Goal: Task Accomplishment & Management: Use online tool/utility

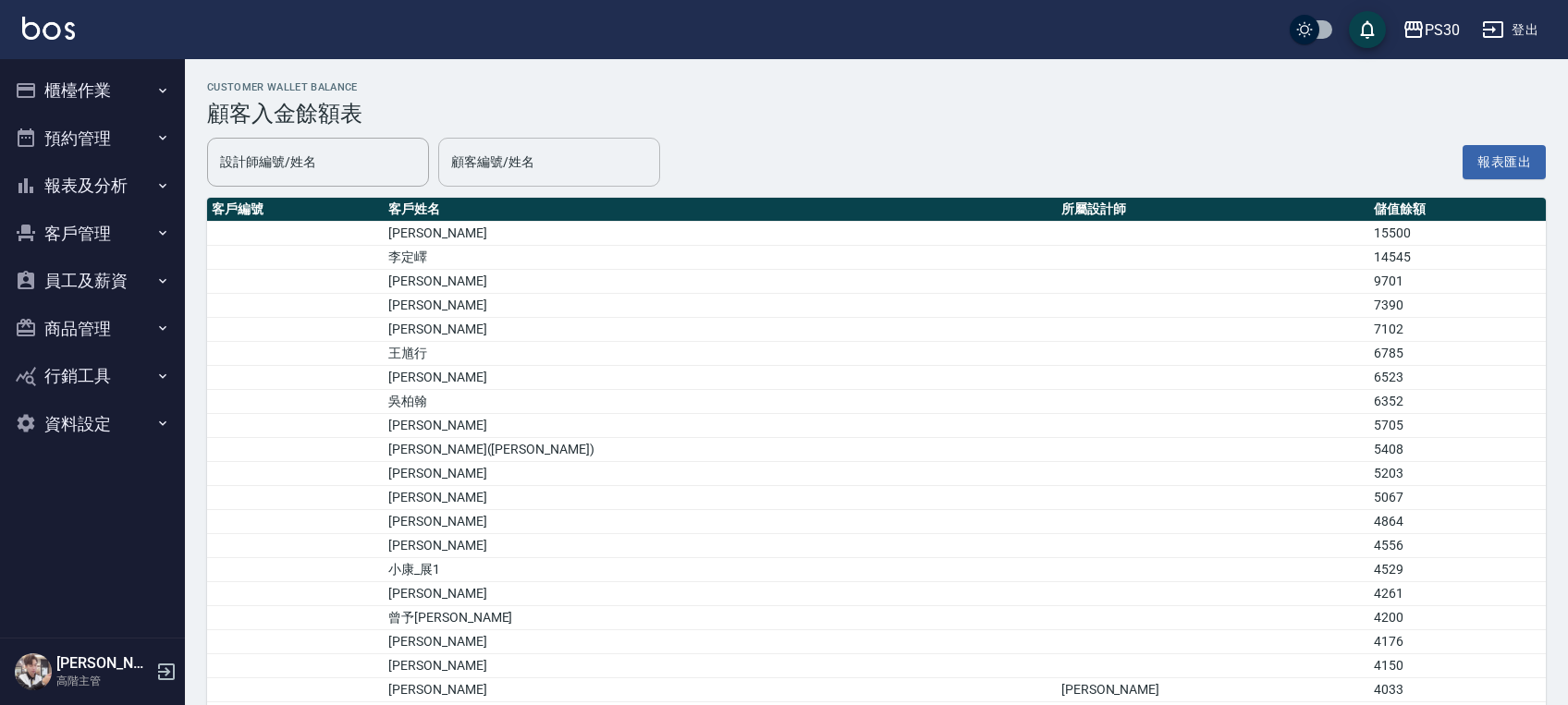
click at [510, 148] on input "顧客編號/姓名" at bounding box center [548, 162] width 205 height 33
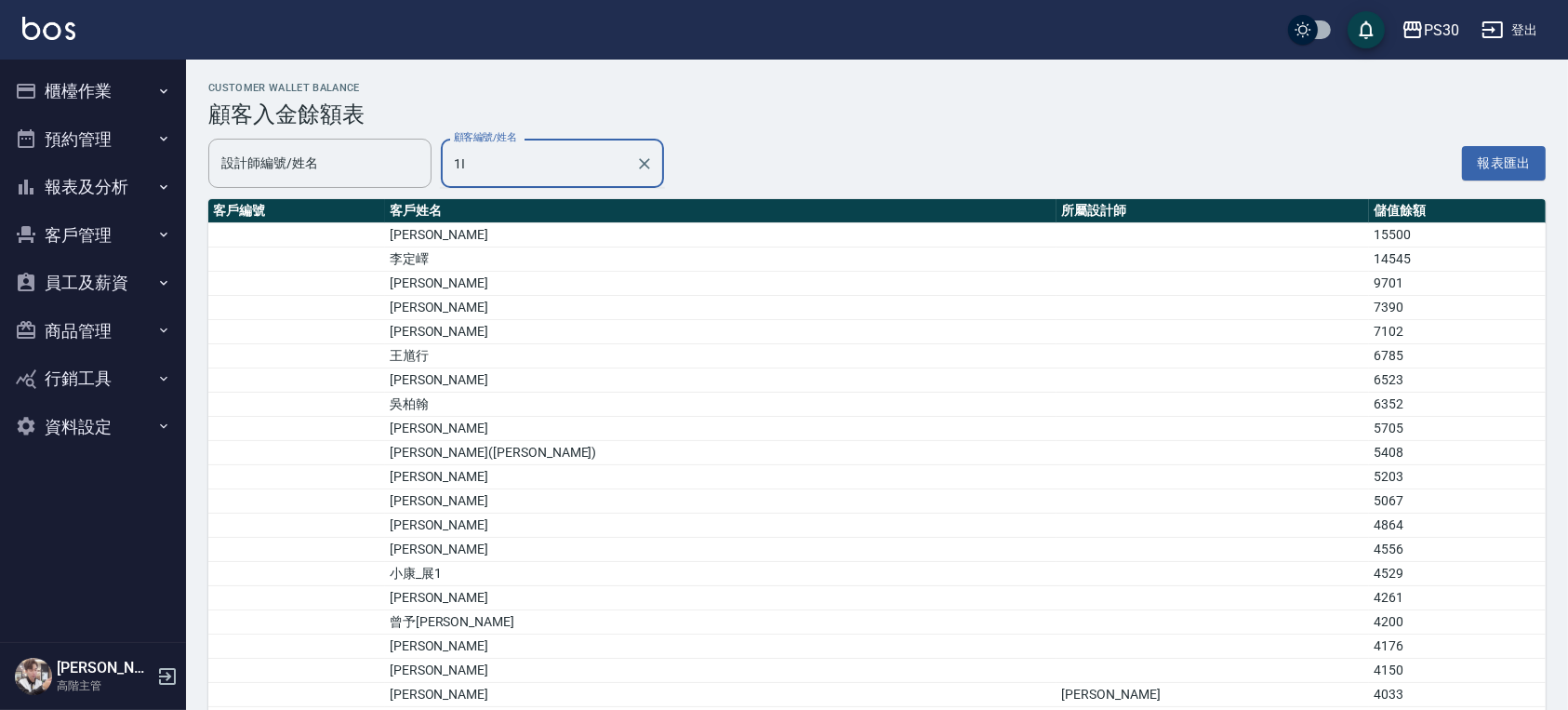
type input "1"
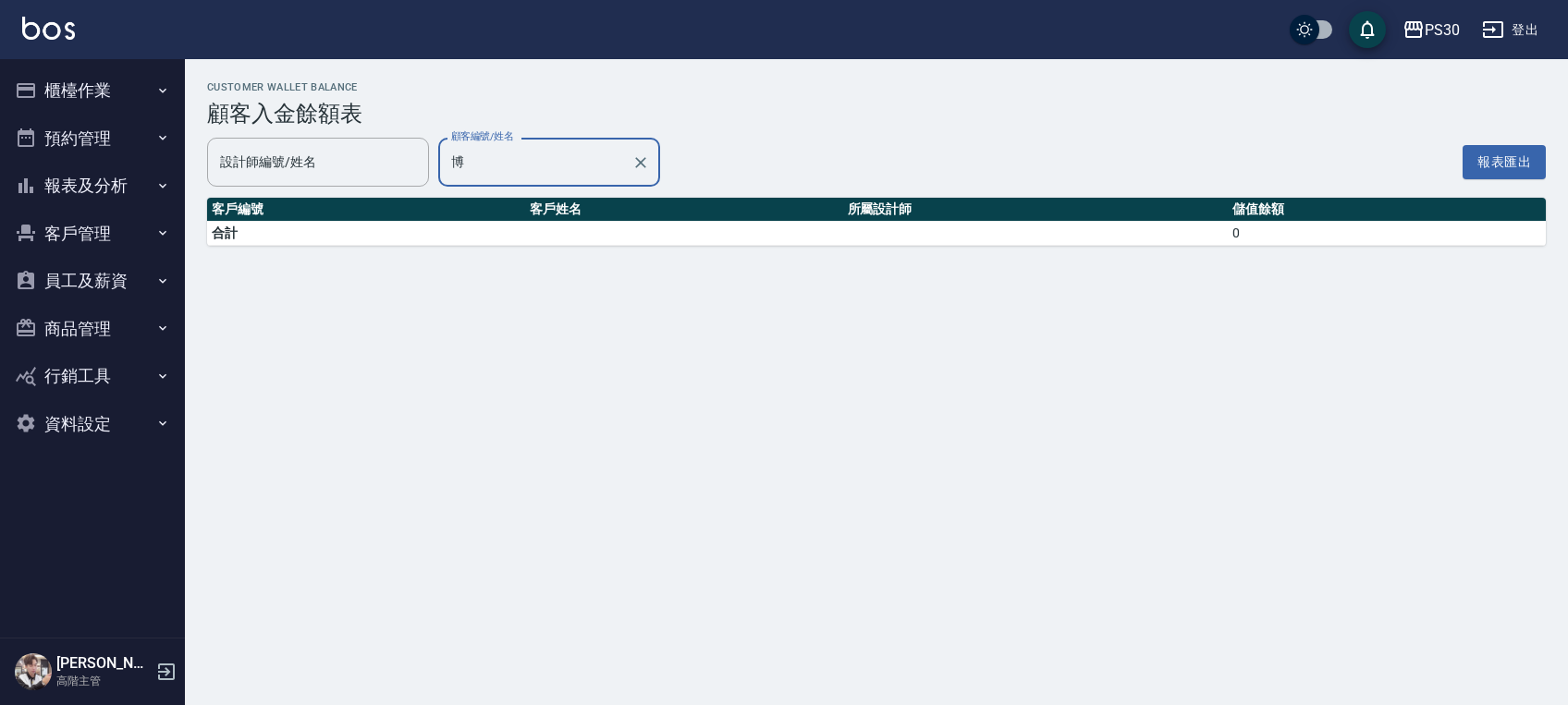
type input "[PERSON_NAME]/0989680528"
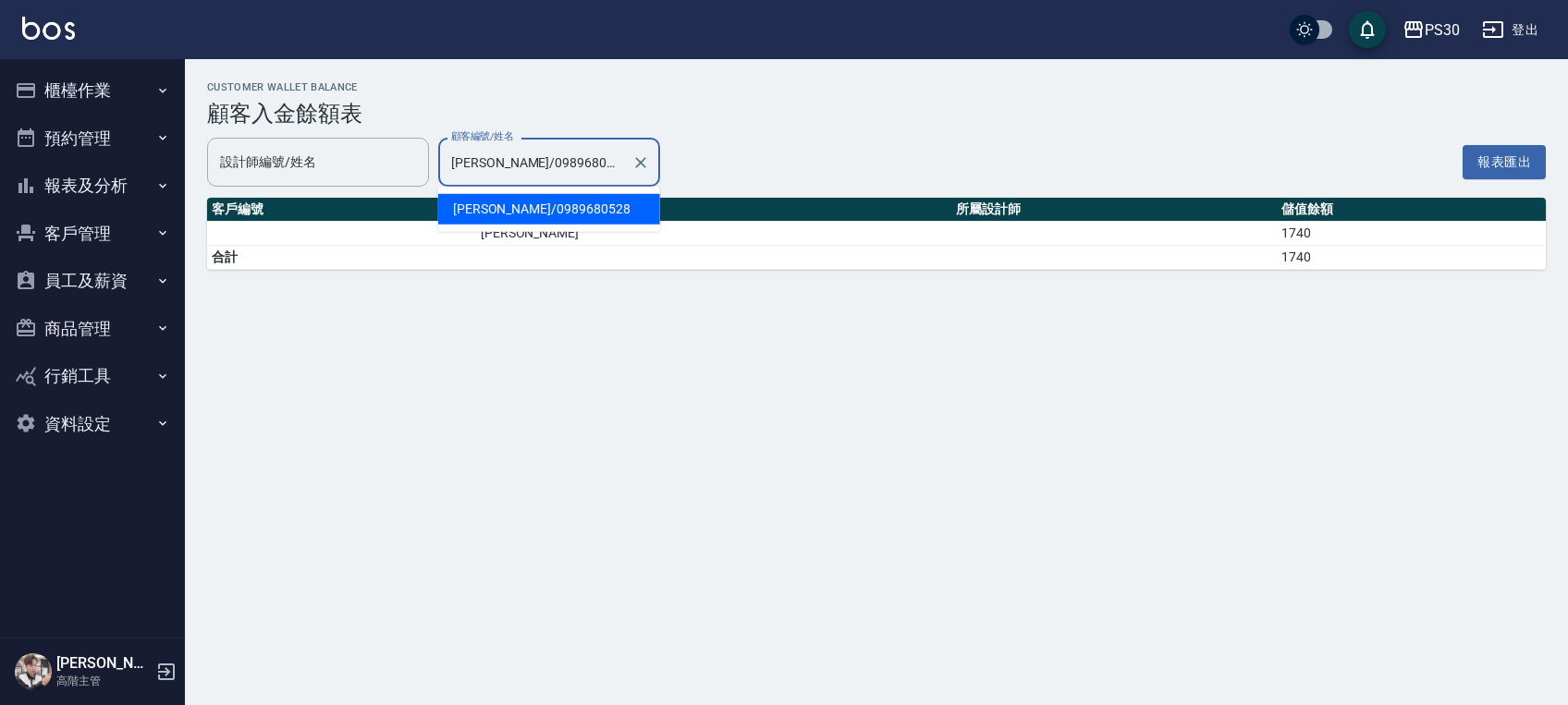
click at [525, 146] on input "[PERSON_NAME]/0989680528" at bounding box center [534, 162] width 177 height 33
click at [524, 146] on input "[PERSON_NAME]/0989680528" at bounding box center [534, 162] width 177 height 33
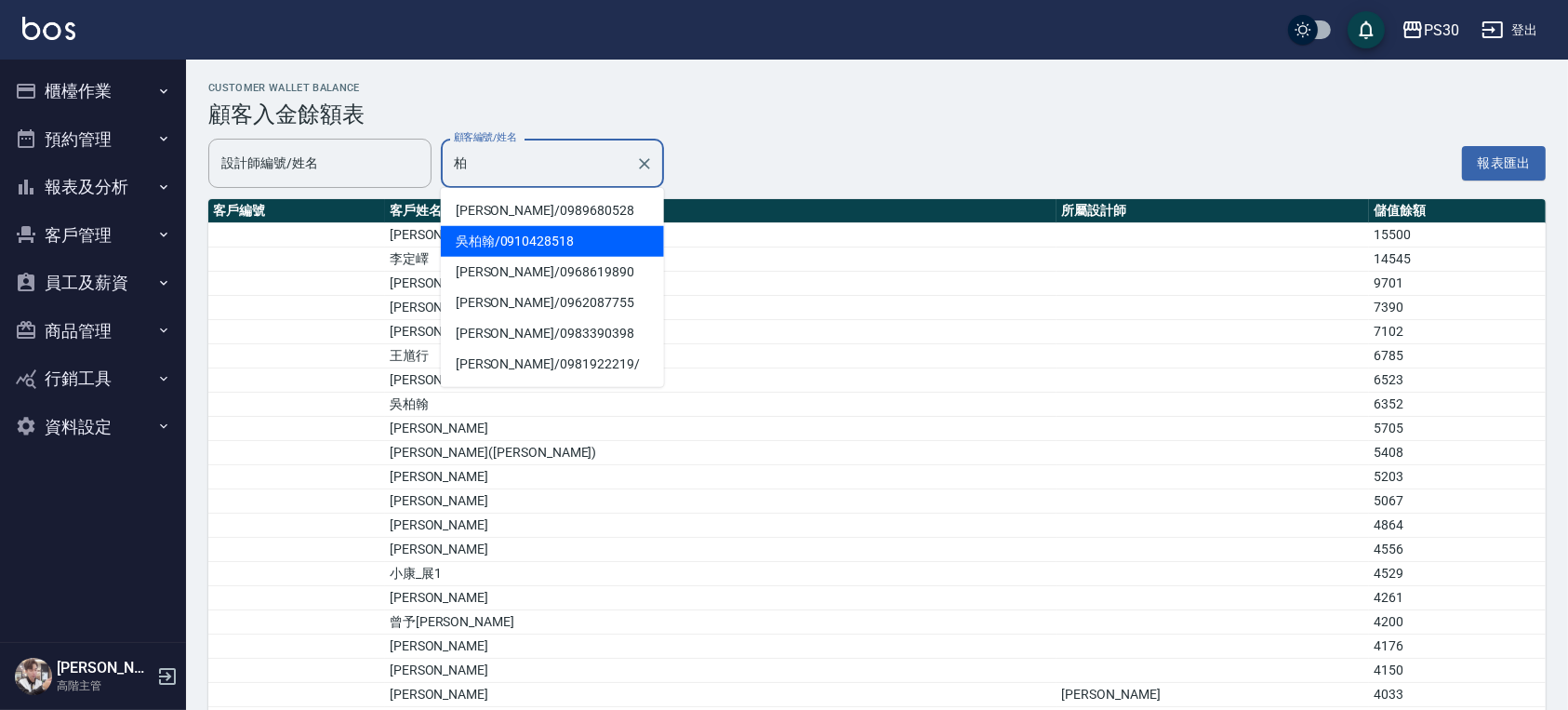
click at [500, 230] on span "[PERSON_NAME]/ 0910428518" at bounding box center [553, 241] width 223 height 31
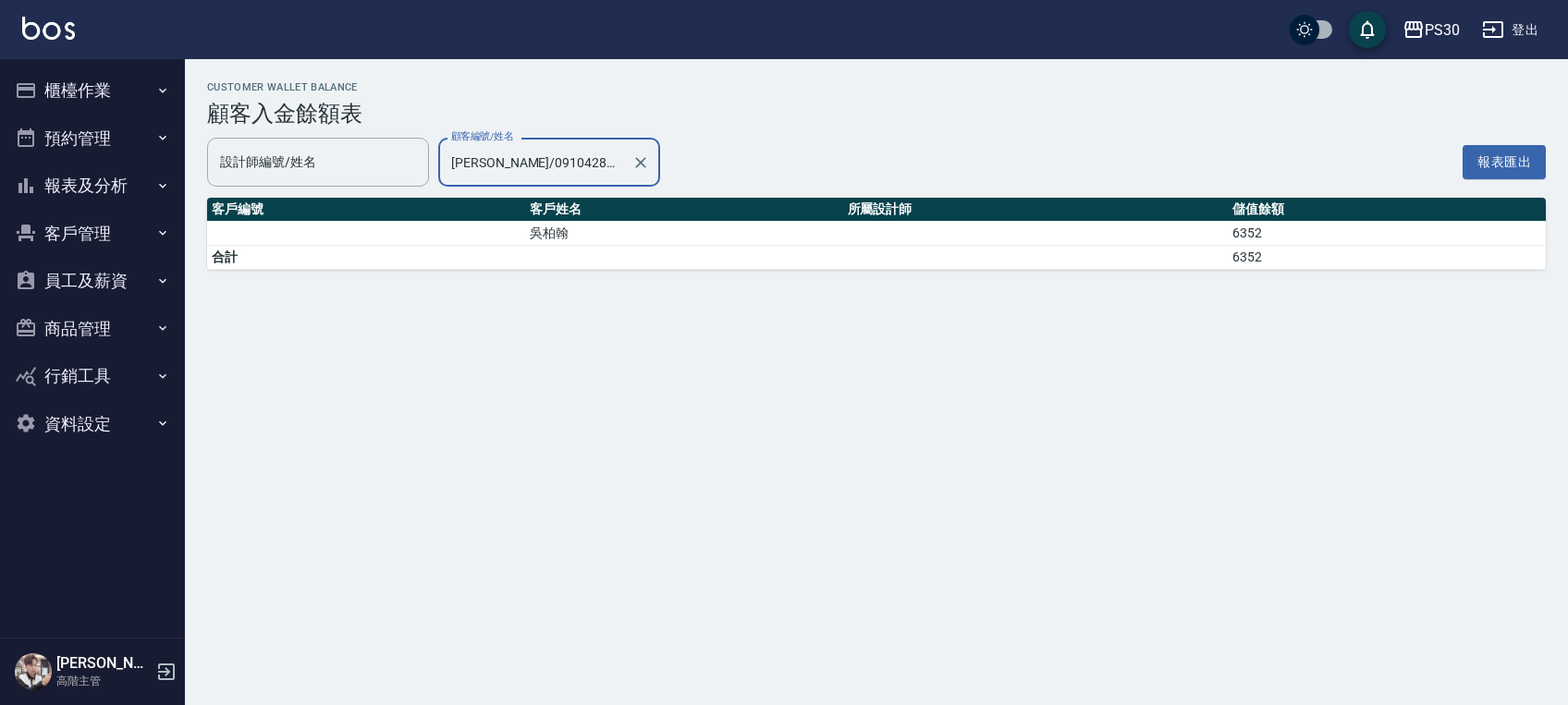
type input "[PERSON_NAME]/0910428518"
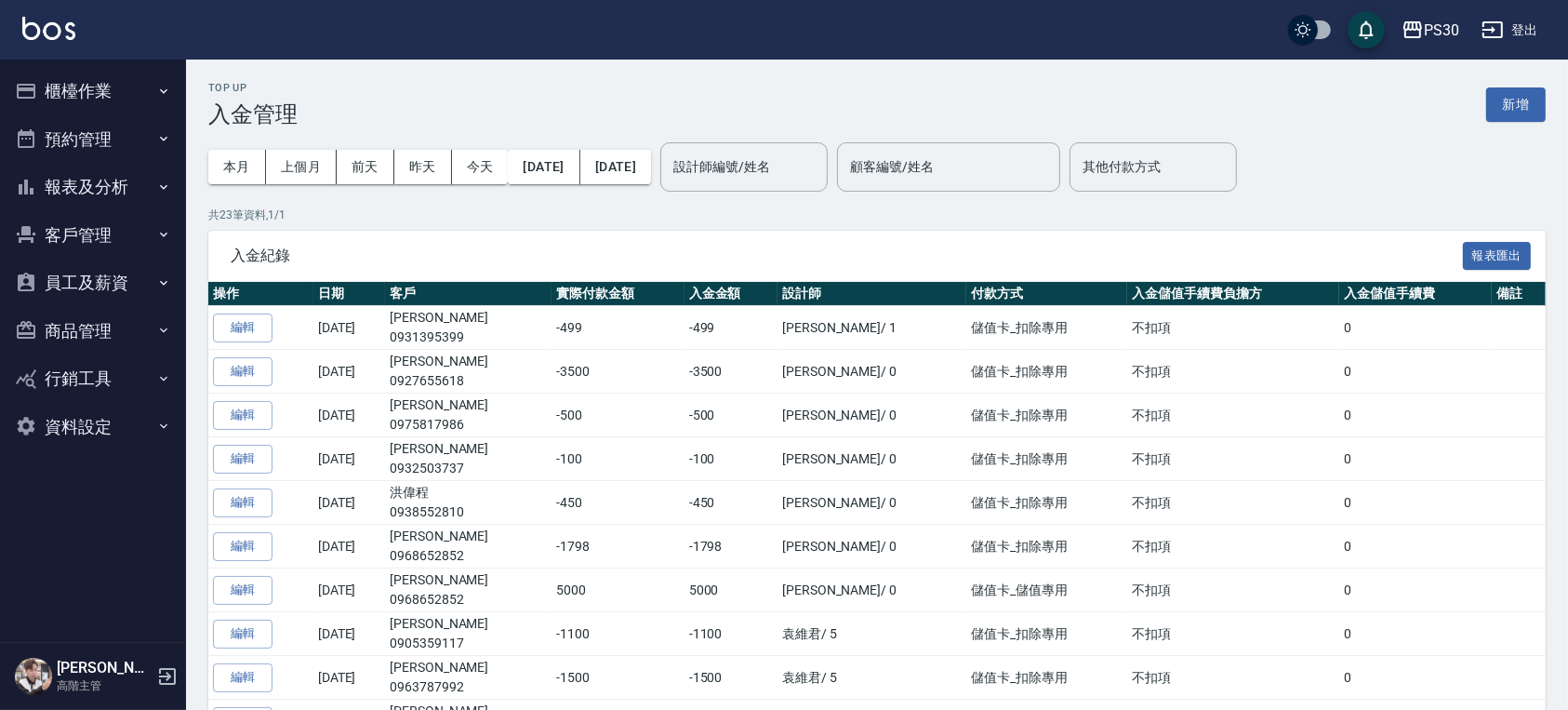
drag, startPoint x: 1536, startPoint y: 103, endPoint x: 1517, endPoint y: 107, distance: 19.4
click at [1536, 102] on button "新增" at bounding box center [1516, 105] width 60 height 35
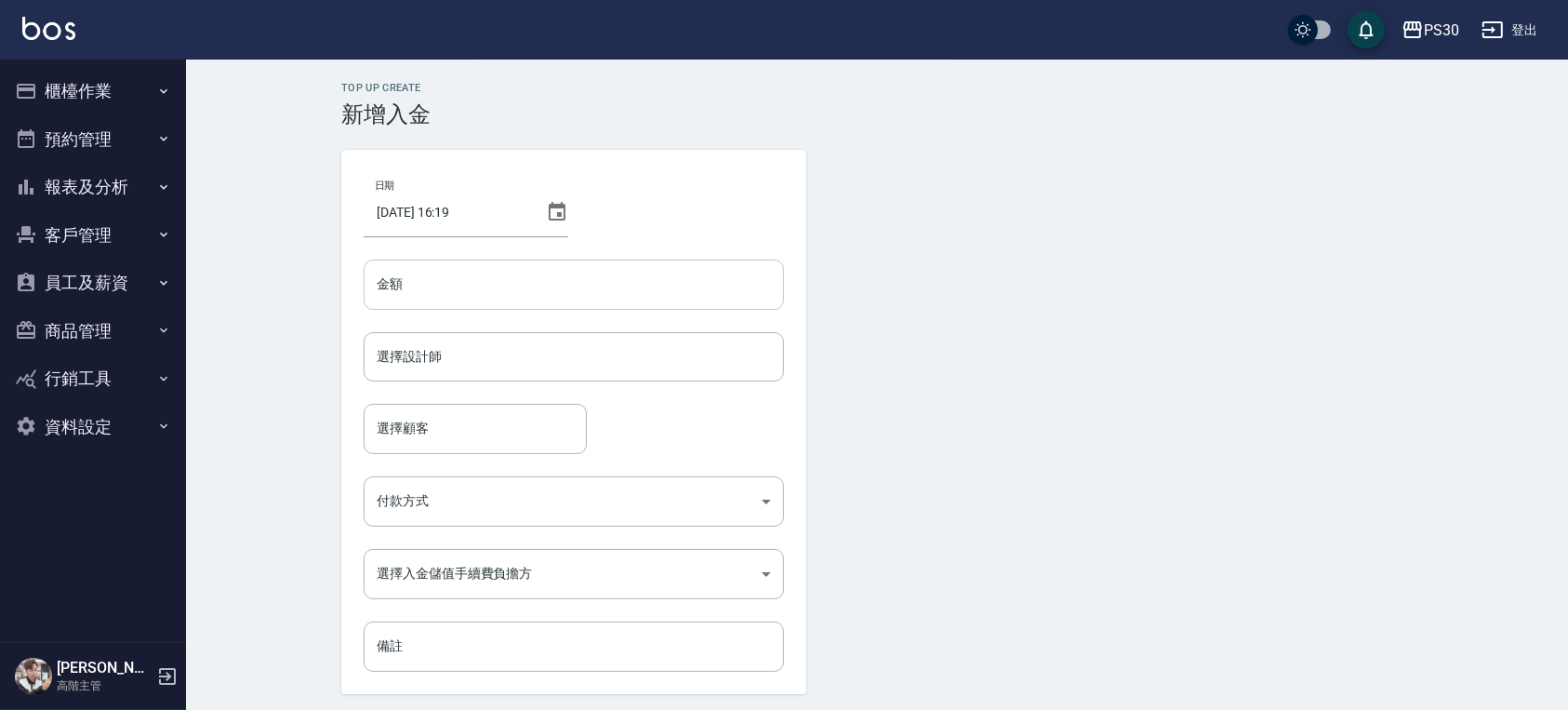
click at [461, 279] on input "金額" at bounding box center [573, 285] width 420 height 50
click at [380, 289] on input "900" at bounding box center [573, 285] width 420 height 50
click at [378, 283] on input "900" at bounding box center [573, 285] width 420 height 50
type input "-900"
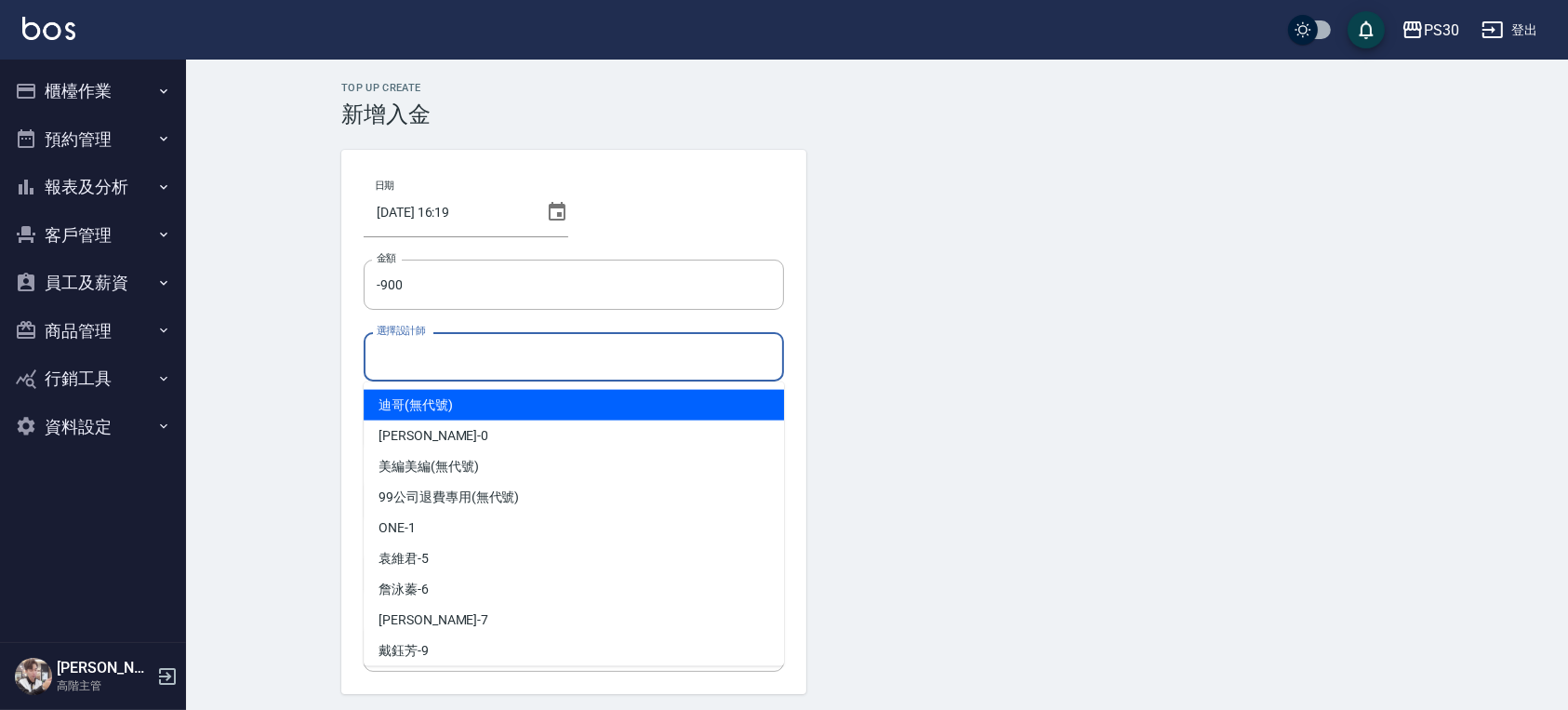
click at [413, 347] on div "選擇設計師 選擇設計師" at bounding box center [573, 357] width 420 height 50
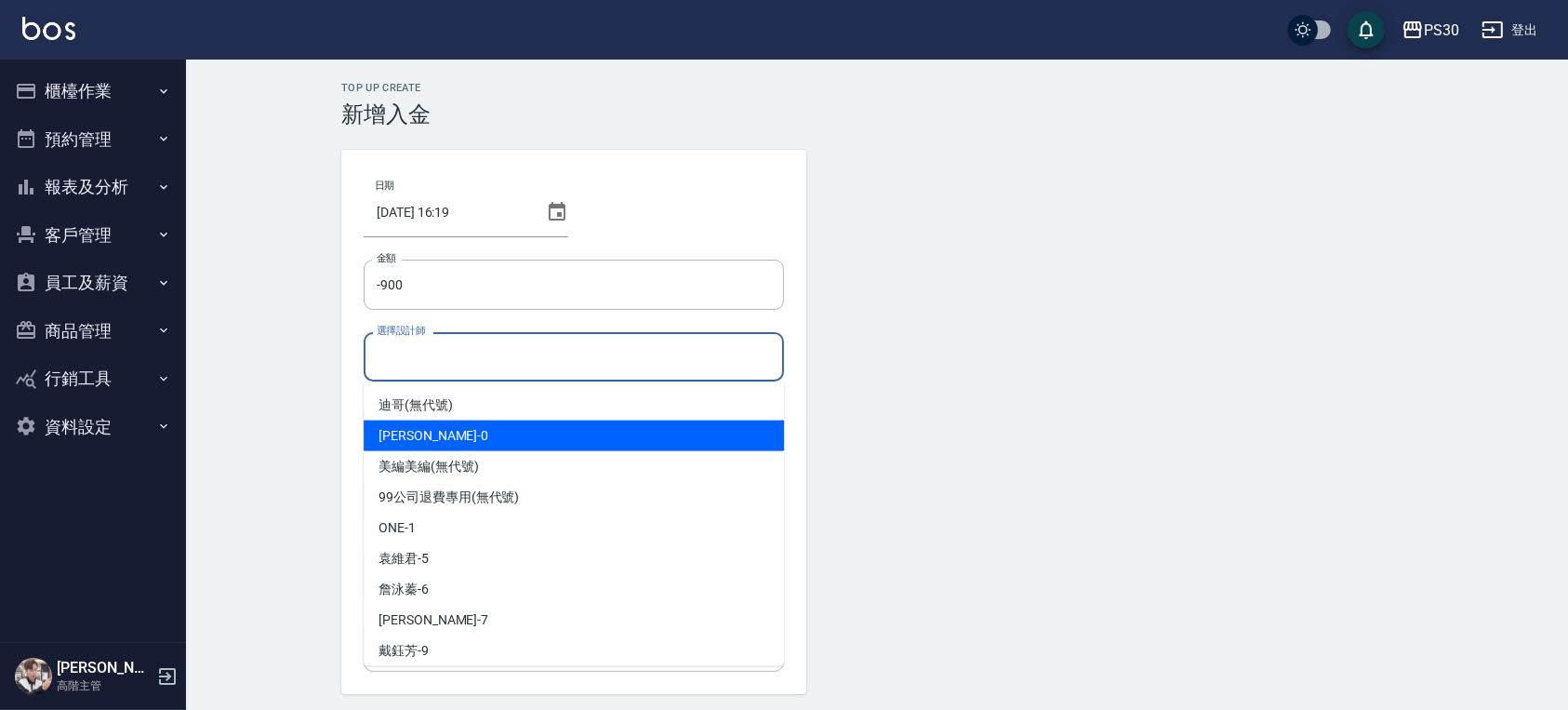
click at [456, 440] on div "廖金城 -0" at bounding box center [573, 435] width 420 height 31
type input "廖金城-0"
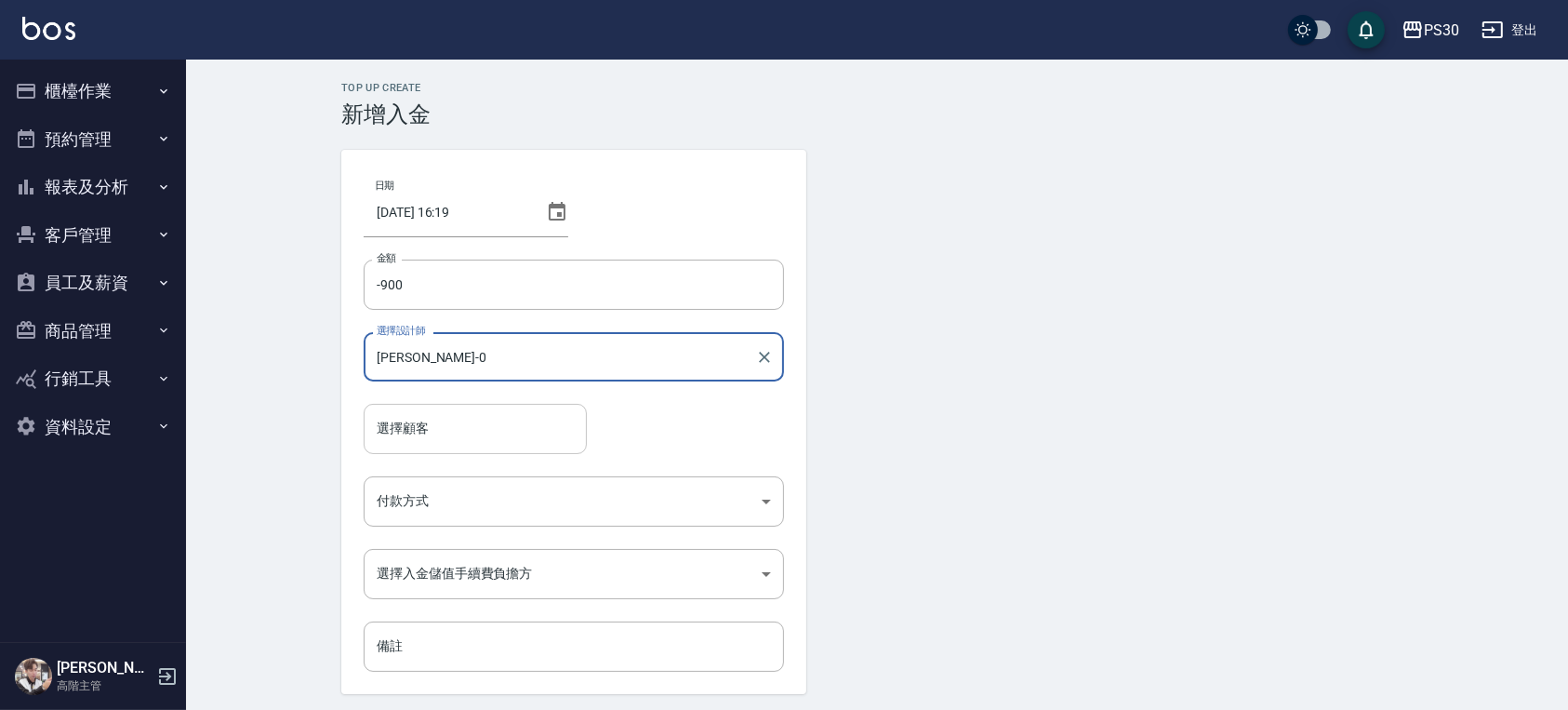
click at [454, 439] on input "選擇顧客" at bounding box center [475, 428] width 206 height 33
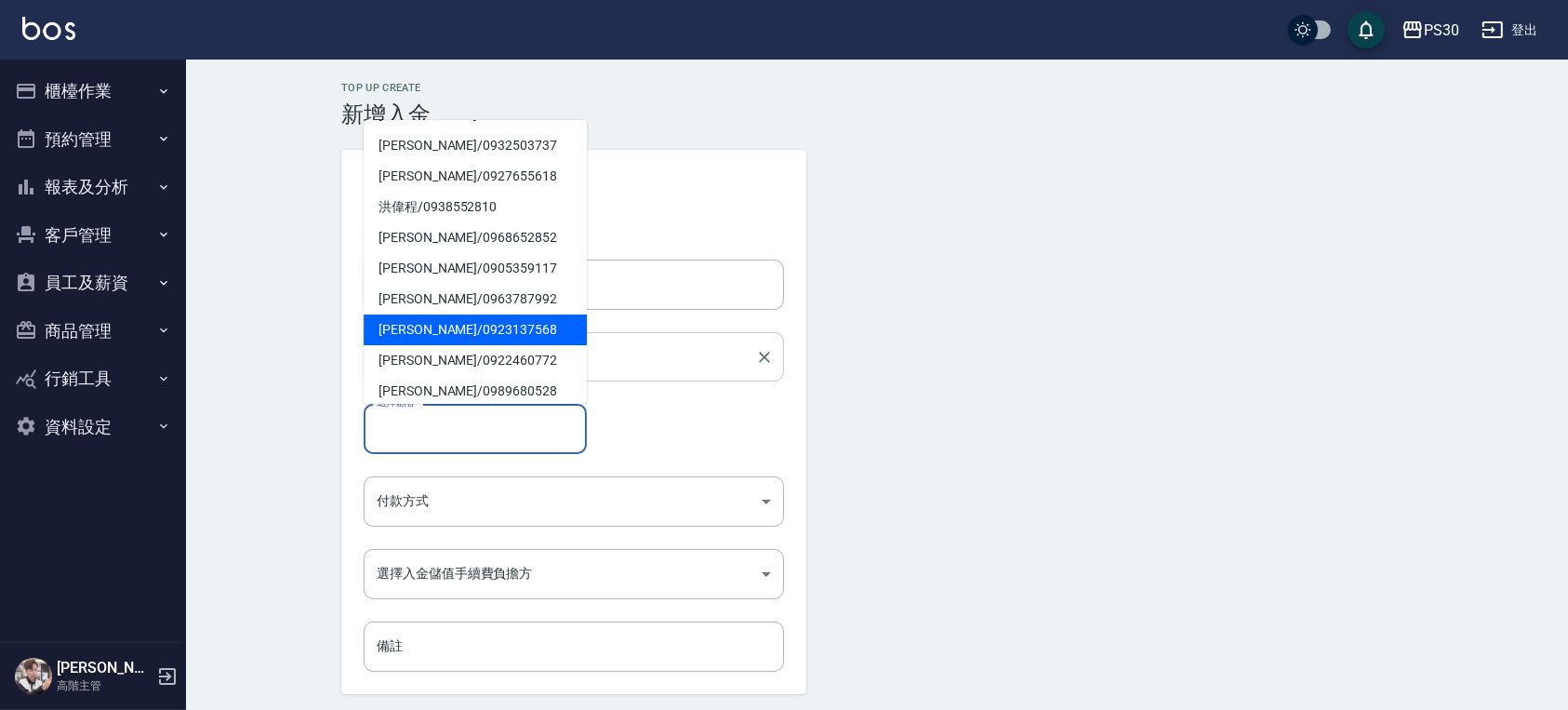
scroll to position [123, 0]
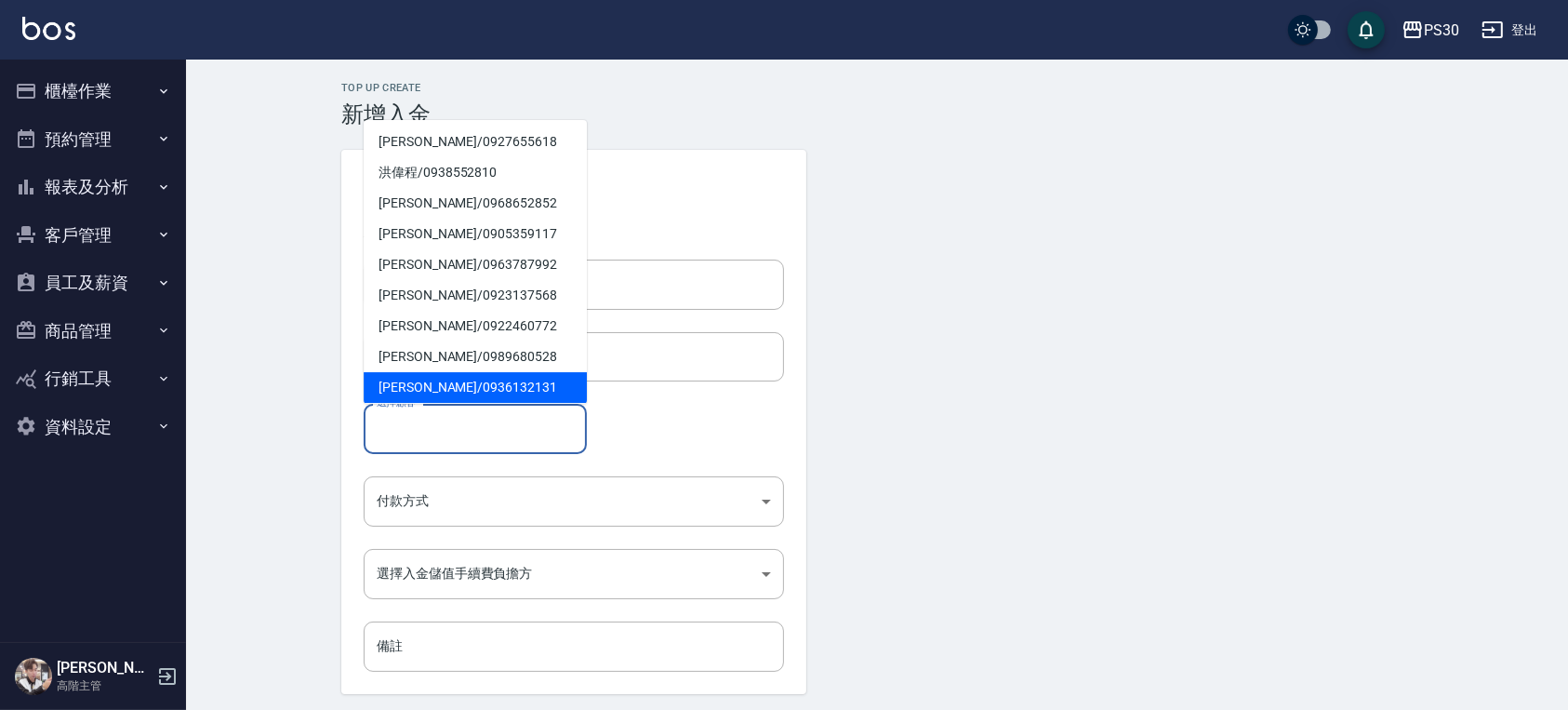
click at [631, 448] on div "選擇顧客 選擇顧客" at bounding box center [573, 429] width 420 height 50
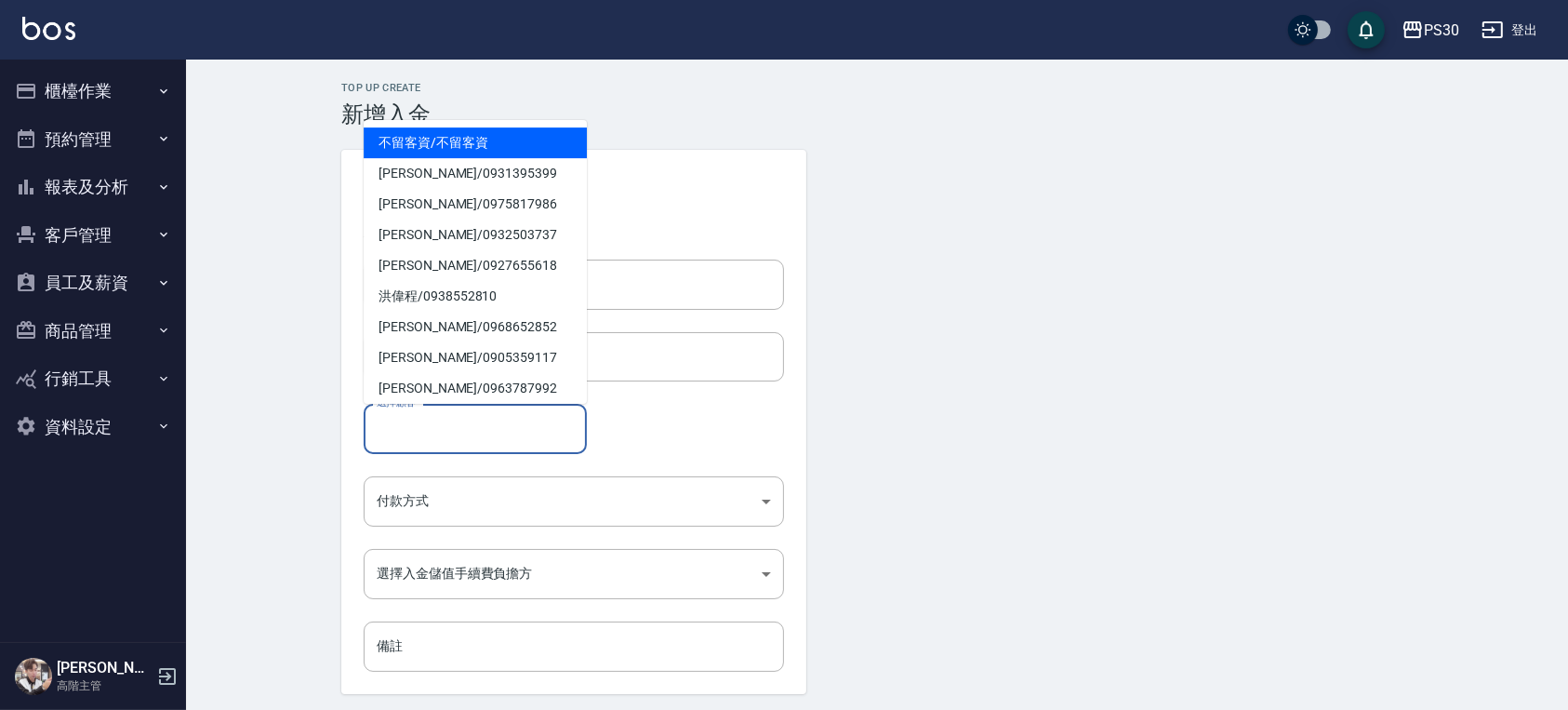
click at [480, 426] on input "選擇顧客" at bounding box center [475, 428] width 206 height 33
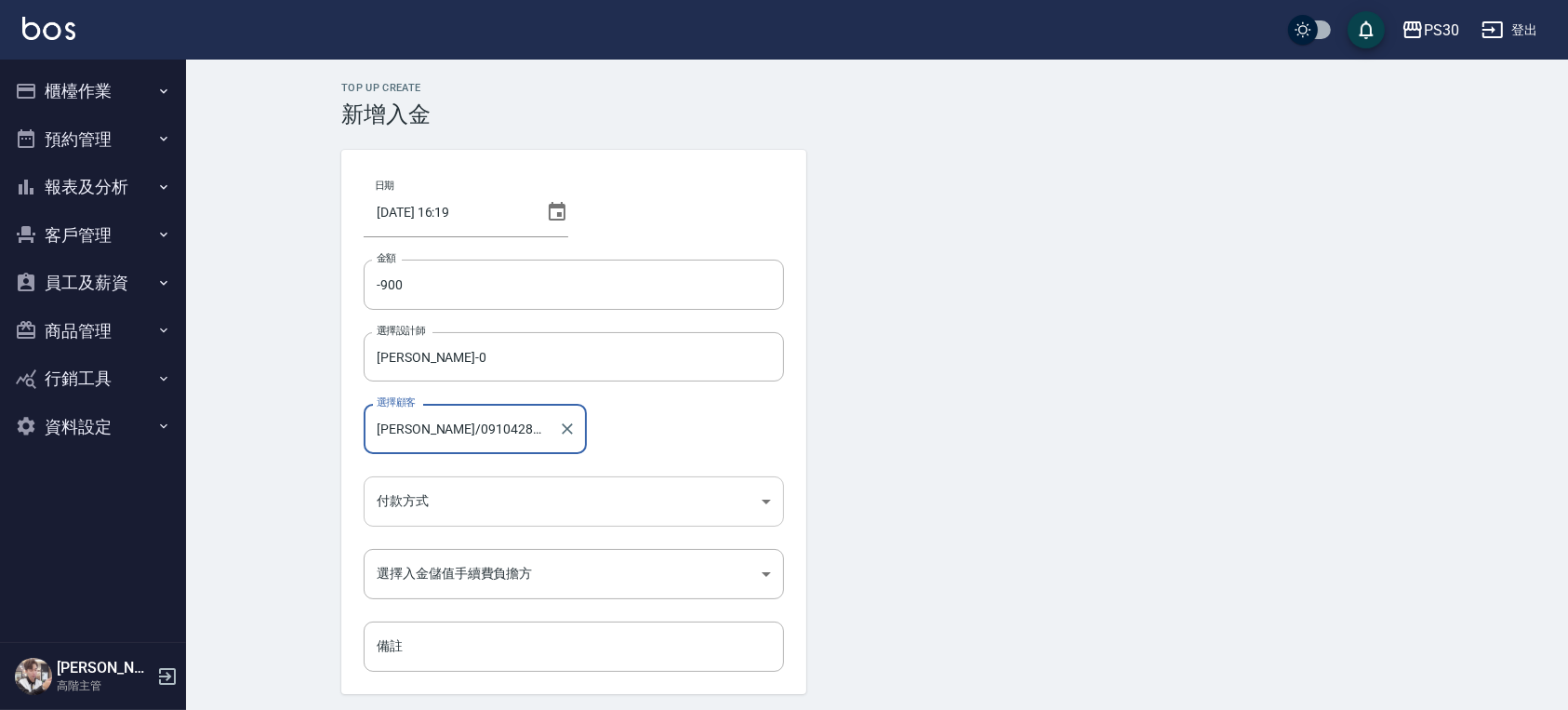
type input "[PERSON_NAME]/0910428518"
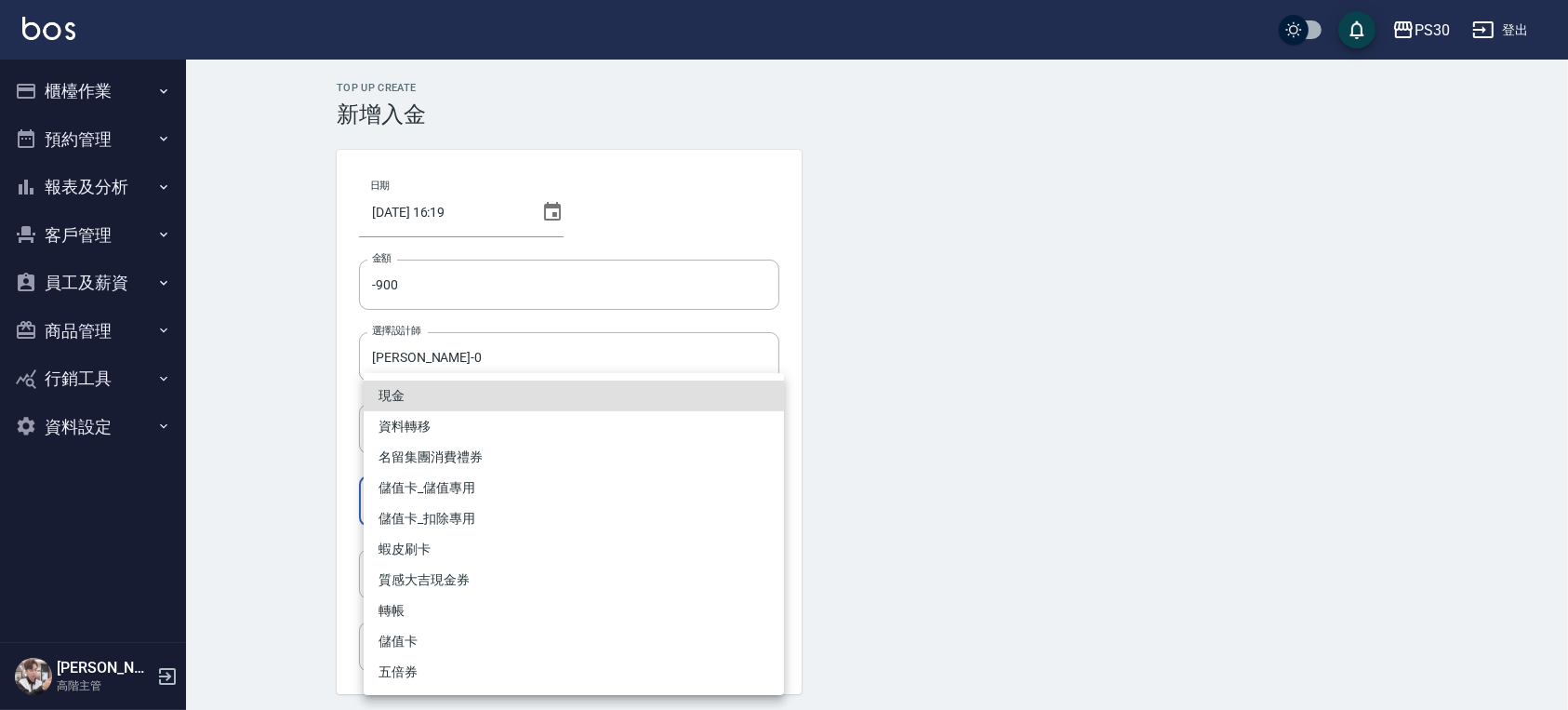
click at [457, 514] on body "PS30 登出 櫃檯作業 打帳單 帳單列表 掛單列表 座位開單 營業儀表板 現金收支登錄 高階收支登錄 材料自購登錄 每日結帳 排班表 現場電腦打卡 掃碼打卡…" at bounding box center [784, 386] width 1568 height 773
click at [483, 529] on li "儲值卡_扣除專用" at bounding box center [573, 518] width 420 height 31
type input "儲值卡_扣除專用"
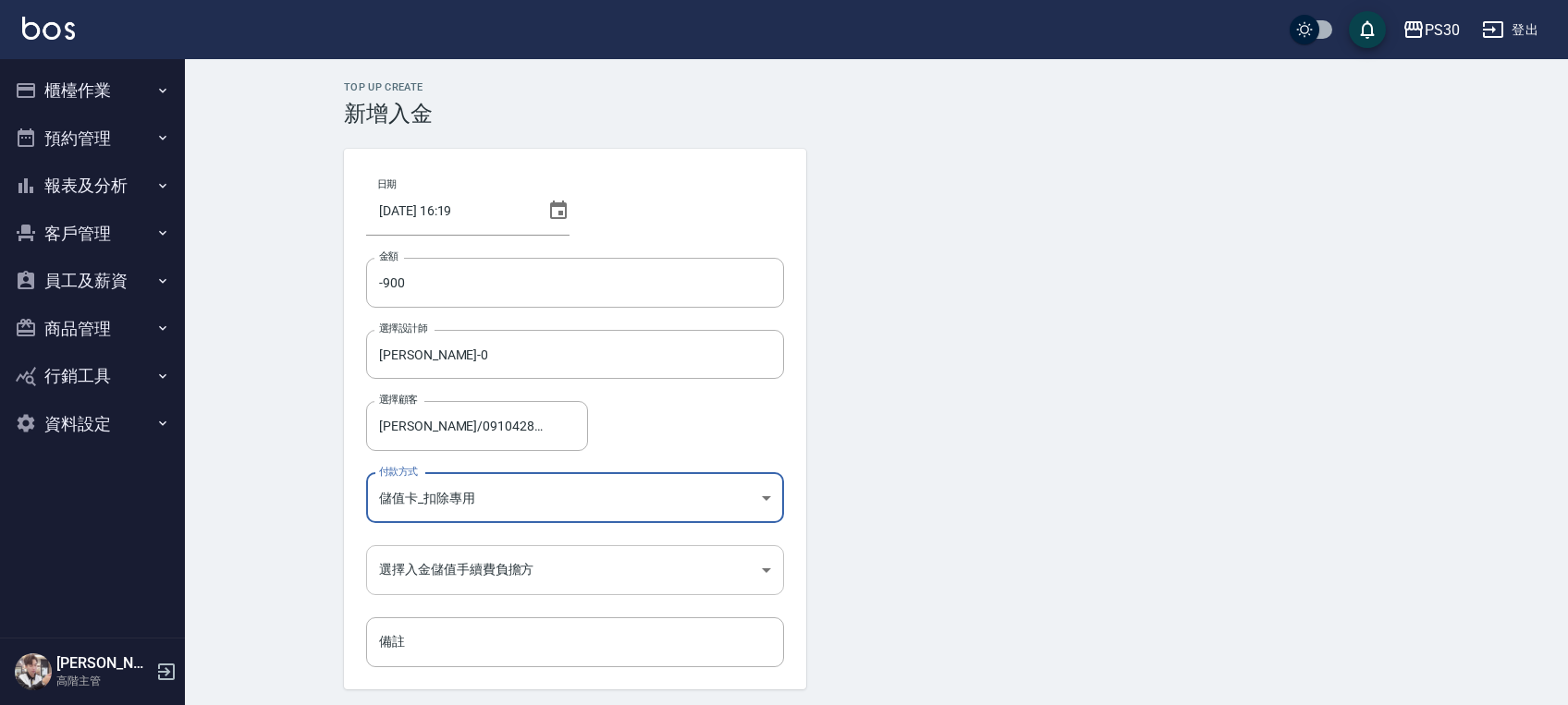
click at [548, 547] on body "PS30 登出 櫃檯作業 打帳單 帳單列表 掛單列表 座位開單 營業儀表板 現金收支登錄 高階收支登錄 材料自購登錄 每日結帳 排班表 現場電腦打卡 掃碼打卡…" at bounding box center [784, 384] width 1568 height 767
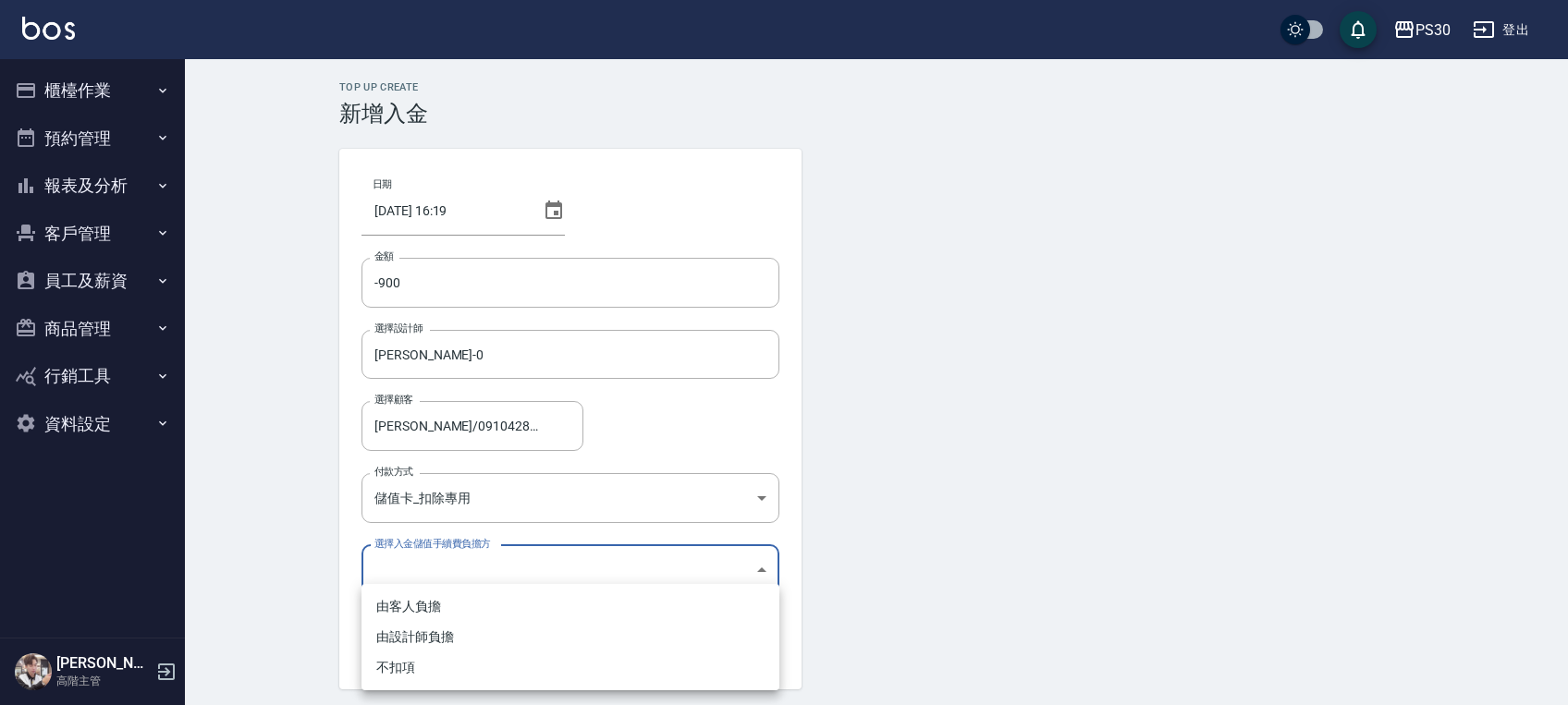
click at [459, 661] on li "不扣項" at bounding box center [570, 667] width 417 height 31
type input "WITHOUTHANDLINGFEE"
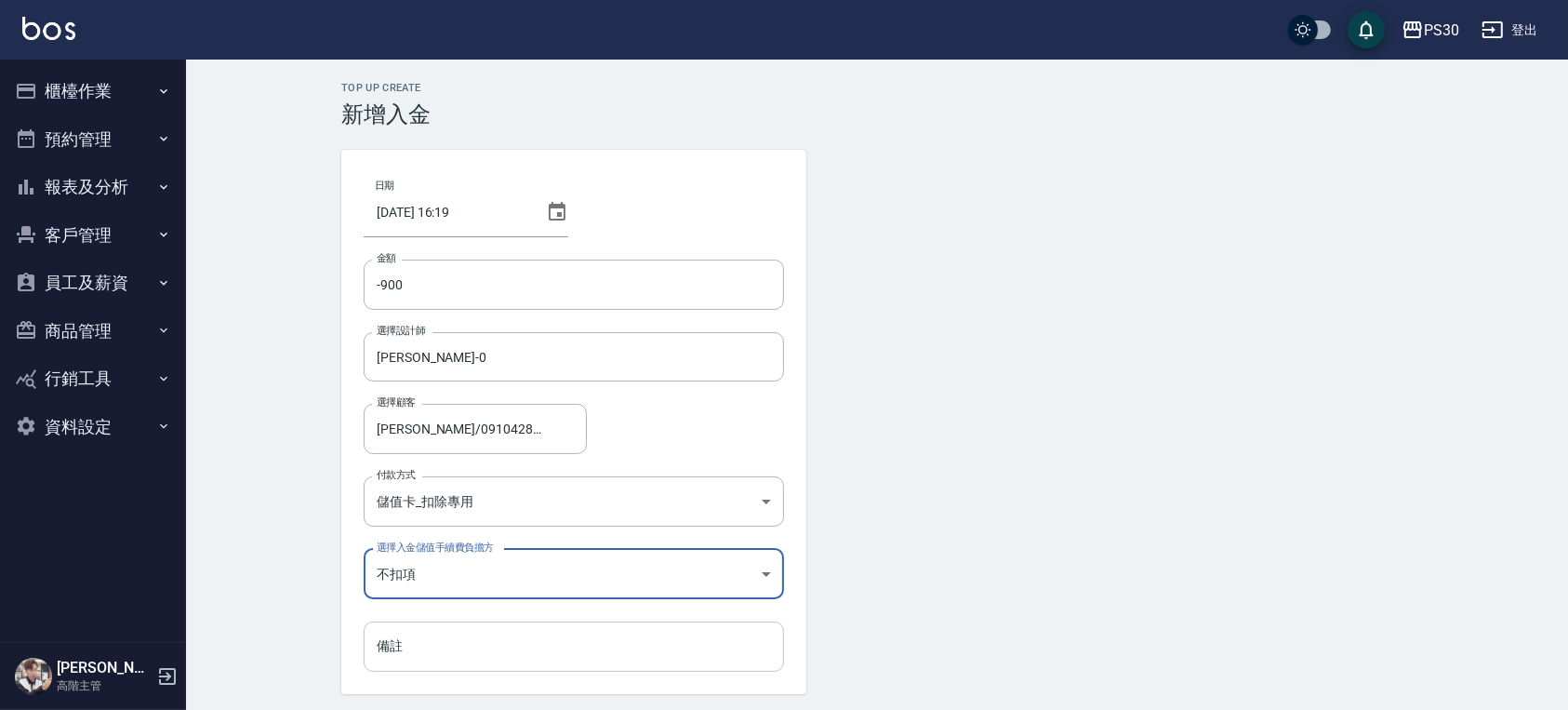
scroll to position [63, 0]
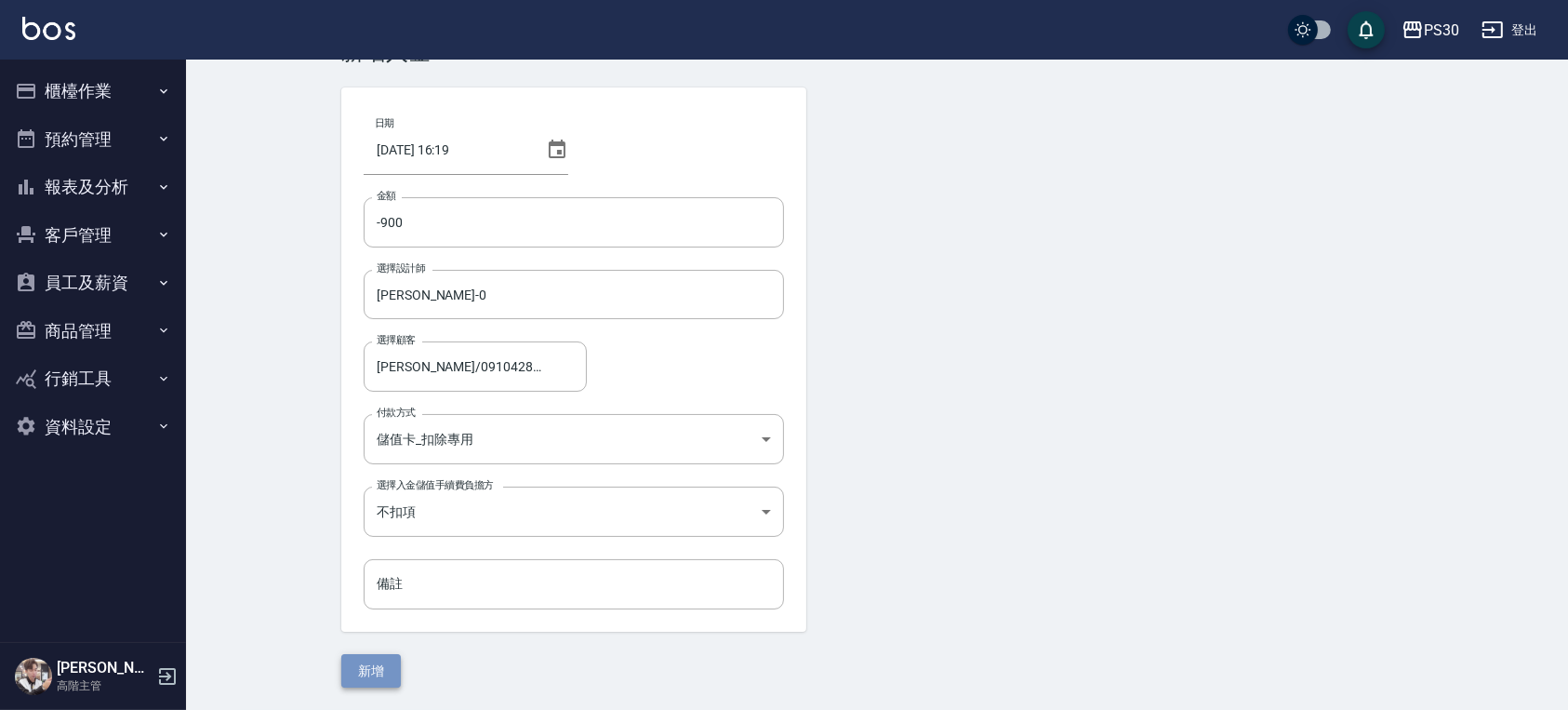
click at [379, 673] on button "新增" at bounding box center [371, 671] width 60 height 35
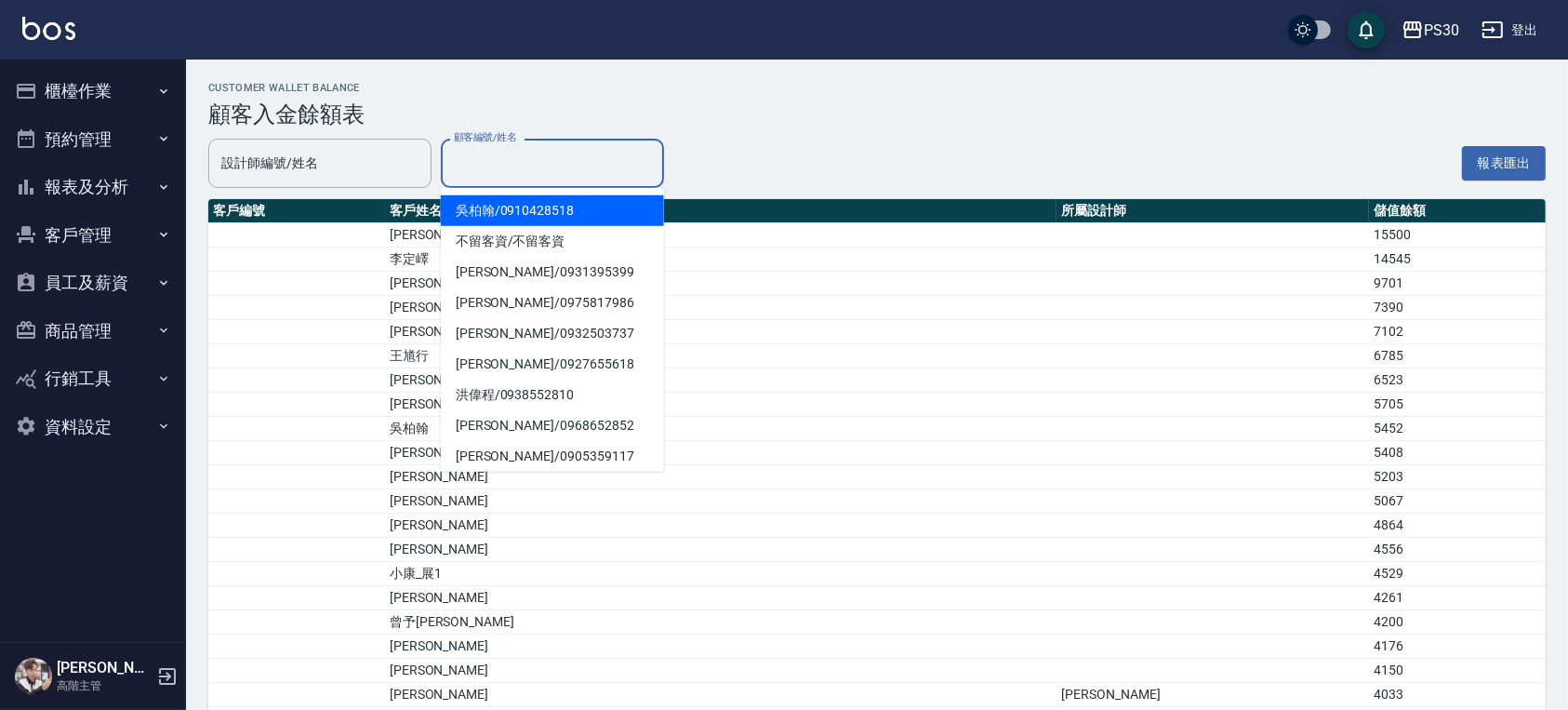
click at [559, 163] on input "顧客編號/姓名" at bounding box center [552, 163] width 206 height 33
click at [521, 198] on span "吳柏翰 / 0910428518" at bounding box center [553, 210] width 223 height 31
type input "吳柏翰/0910428518"
